Goal: Task Accomplishment & Management: Use online tool/utility

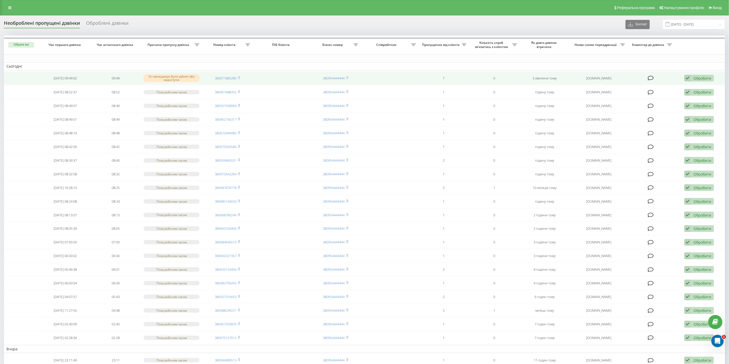
drag, startPoint x: 194, startPoint y: 41, endPoint x: 192, endPoint y: 75, distance: 33.6
click at [195, 43] on th "Причина пропуску дзвінка" at bounding box center [171, 45] width 61 height 19
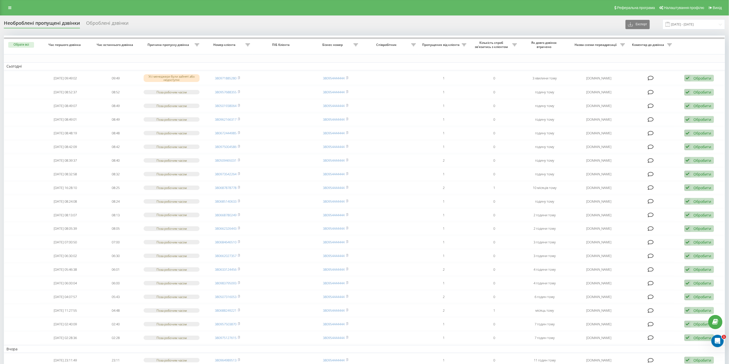
click at [197, 45] on icon at bounding box center [197, 45] width 5 height 3
click at [197, 67] on div at bounding box center [194, 64] width 50 height 5
click at [197, 80] on div "Не дорівнює" at bounding box center [197, 80] width 58 height 7
click at [195, 76] on div "Введіть значення" at bounding box center [194, 77] width 50 height 4
click at [197, 86] on div "Поза робочим часом" at bounding box center [197, 86] width 58 height 7
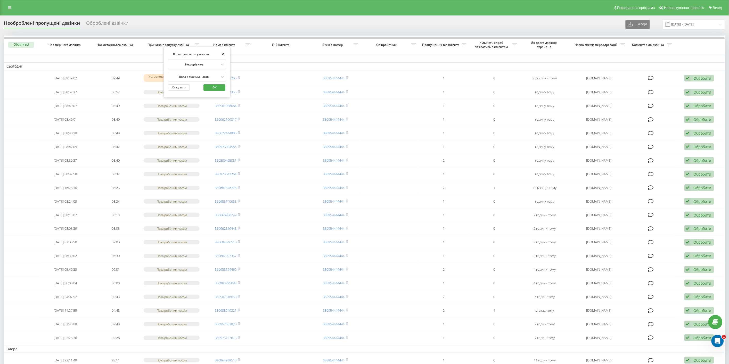
click at [224, 88] on button "OK" at bounding box center [215, 87] width 22 height 6
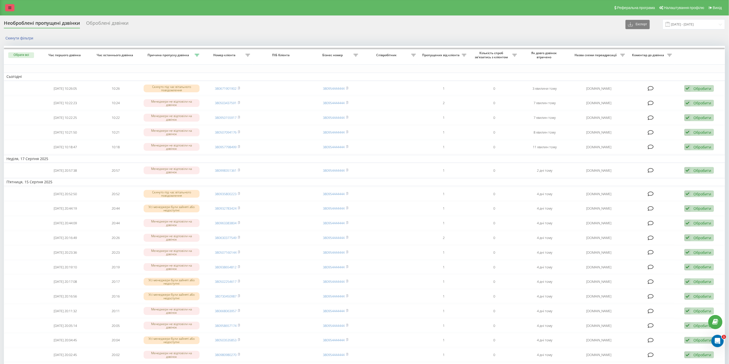
click at [10, 9] on icon at bounding box center [9, 8] width 3 height 4
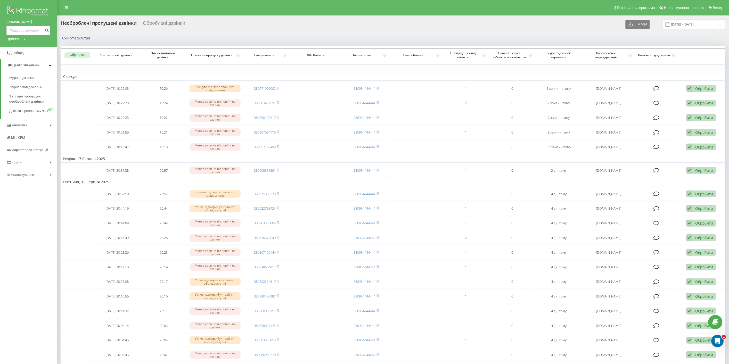
drag, startPoint x: 15, startPoint y: 78, endPoint x: 13, endPoint y: 46, distance: 31.8
click at [15, 78] on span "Журнал дзвінків" at bounding box center [21, 77] width 25 height 5
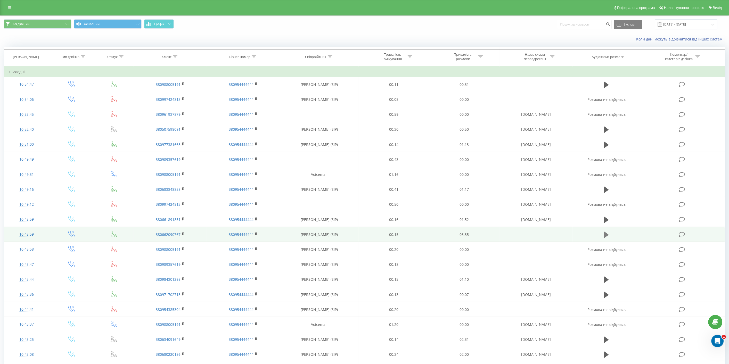
click at [605, 235] on icon at bounding box center [606, 235] width 5 height 6
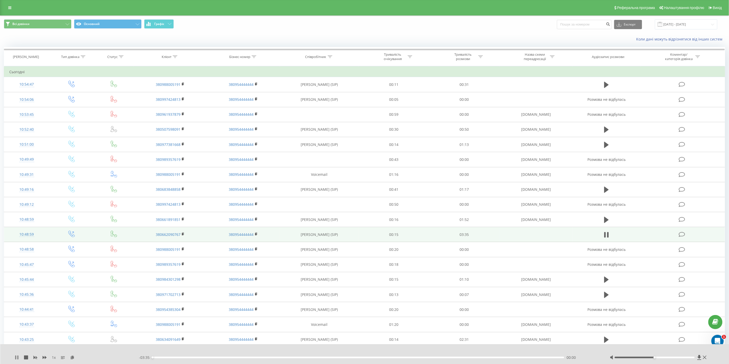
click at [15, 357] on icon at bounding box center [15, 358] width 1 height 4
click at [72, 358] on icon at bounding box center [72, 358] width 4 height 4
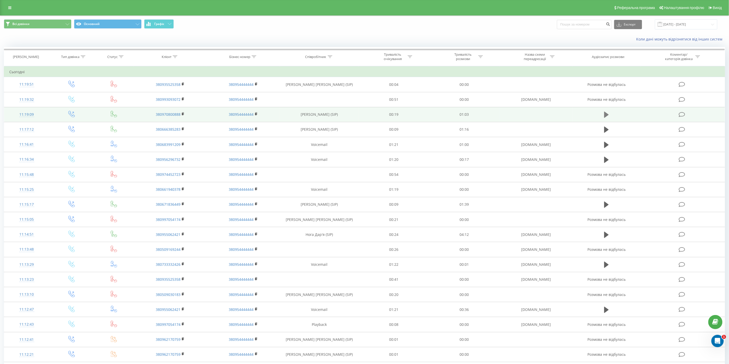
click at [605, 114] on icon at bounding box center [606, 115] width 5 height 6
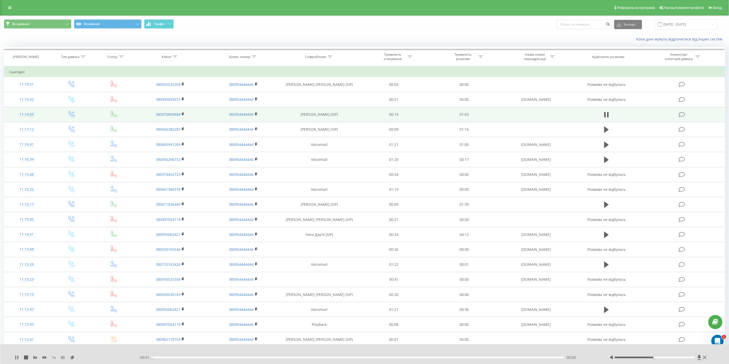
click at [16, 358] on icon at bounding box center [15, 358] width 1 height 4
click at [71, 358] on icon at bounding box center [72, 358] width 4 height 4
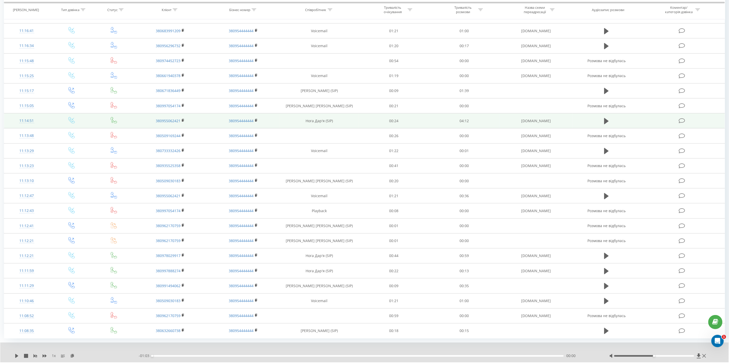
scroll to position [128, 0]
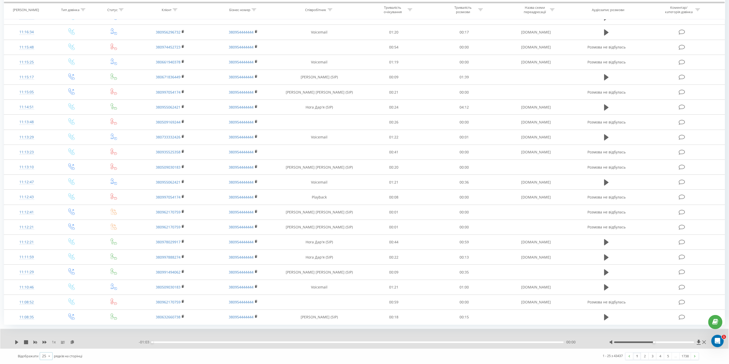
click at [48, 357] on icon at bounding box center [49, 357] width 8 height 10
click at [46, 351] on span "100" at bounding box center [45, 349] width 6 height 5
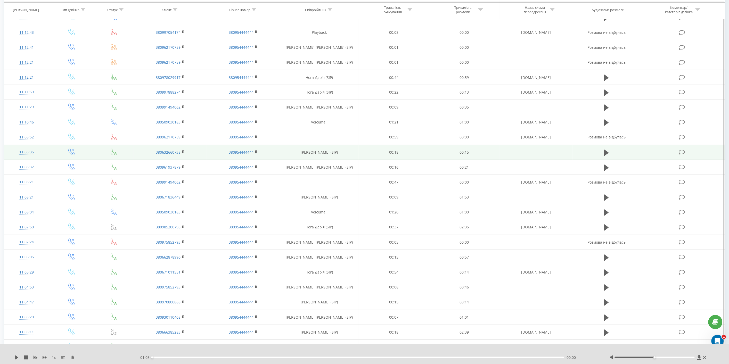
scroll to position [386, 0]
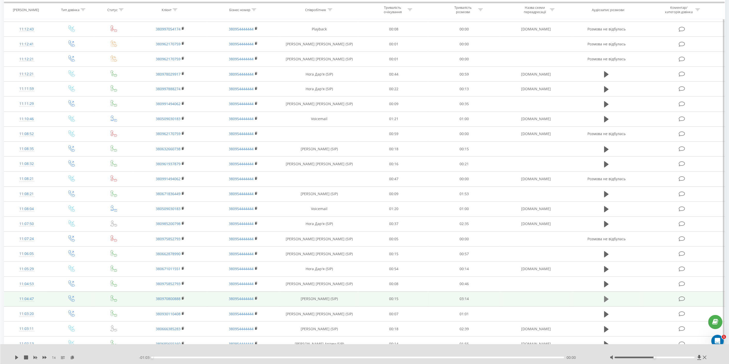
click at [607, 299] on icon at bounding box center [606, 299] width 5 height 6
drag, startPoint x: 15, startPoint y: 358, endPoint x: 21, endPoint y: 358, distance: 5.9
click at [15, 358] on icon at bounding box center [15, 358] width 1 height 4
click at [73, 358] on icon at bounding box center [72, 358] width 4 height 4
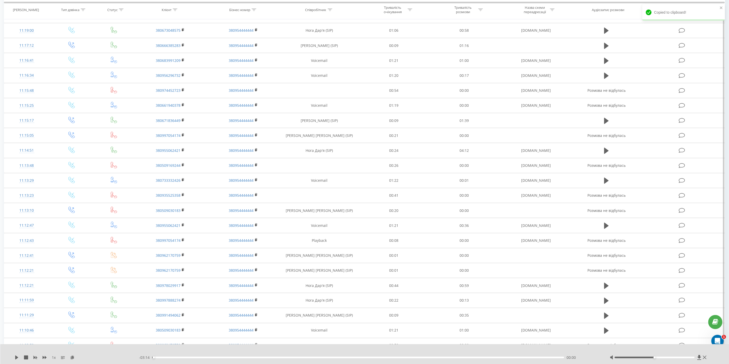
scroll to position [99, 0]
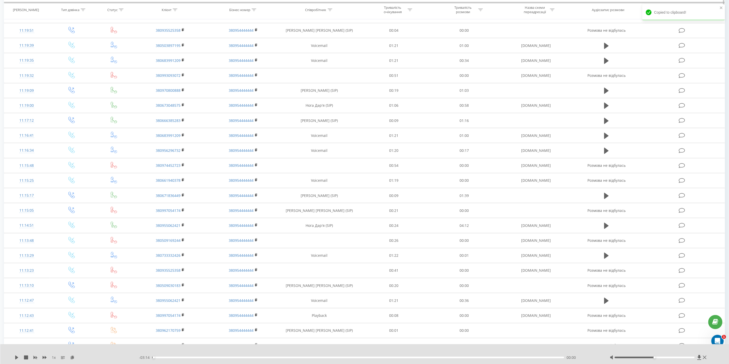
click at [177, 10] on icon at bounding box center [175, 9] width 5 height 3
click at [174, 47] on input "text" at bounding box center [170, 46] width 45 height 9
paste input "380978029917"
click at [180, 58] on span "OK" at bounding box center [181, 57] width 14 height 8
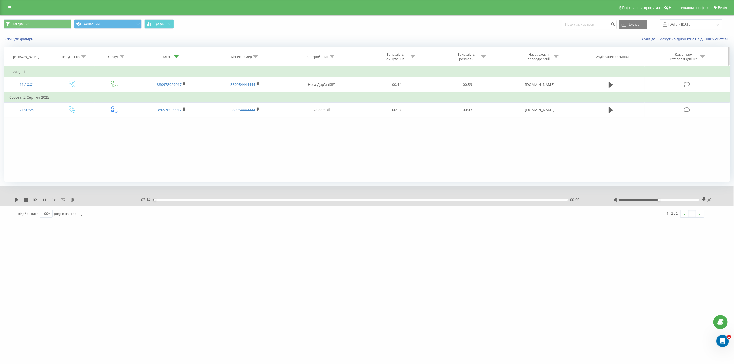
click at [176, 56] on icon at bounding box center [176, 56] width 5 height 3
click at [171, 96] on input "380978029917" at bounding box center [171, 93] width 45 height 9
paste input "61205569"
type input "380961205569"
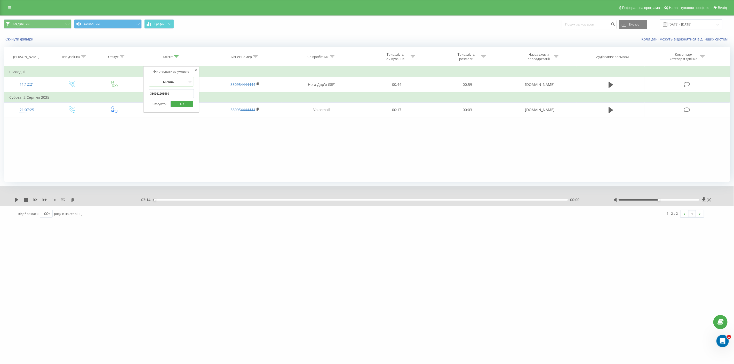
click at [178, 105] on span "OK" at bounding box center [182, 104] width 14 height 8
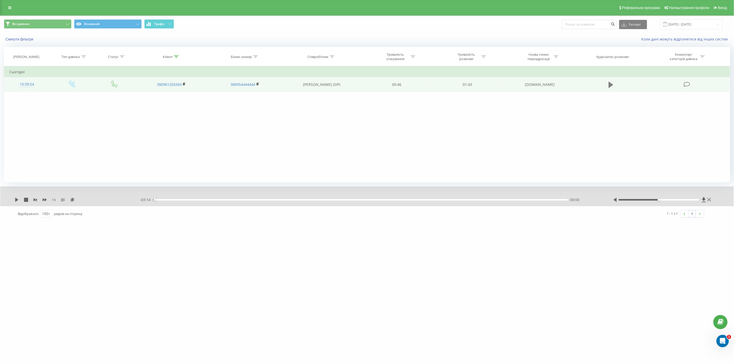
click at [611, 84] on icon at bounding box center [610, 85] width 5 height 6
click at [612, 85] on icon at bounding box center [612, 85] width 2 height 6
click at [71, 199] on icon at bounding box center [72, 200] width 4 height 4
